Goal: Task Accomplishment & Management: Use online tool/utility

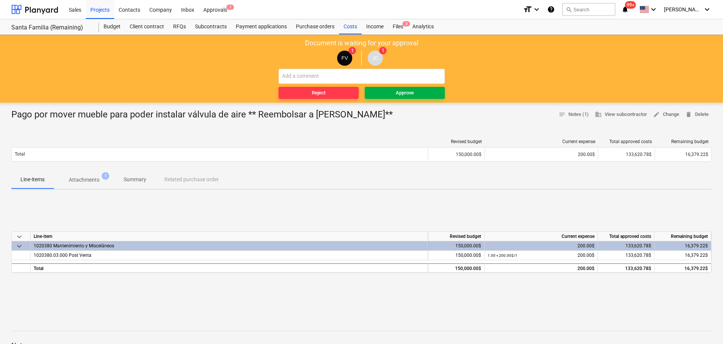
click at [407, 91] on div "Approve" at bounding box center [405, 93] width 18 height 9
